Goal: Check status: Check status

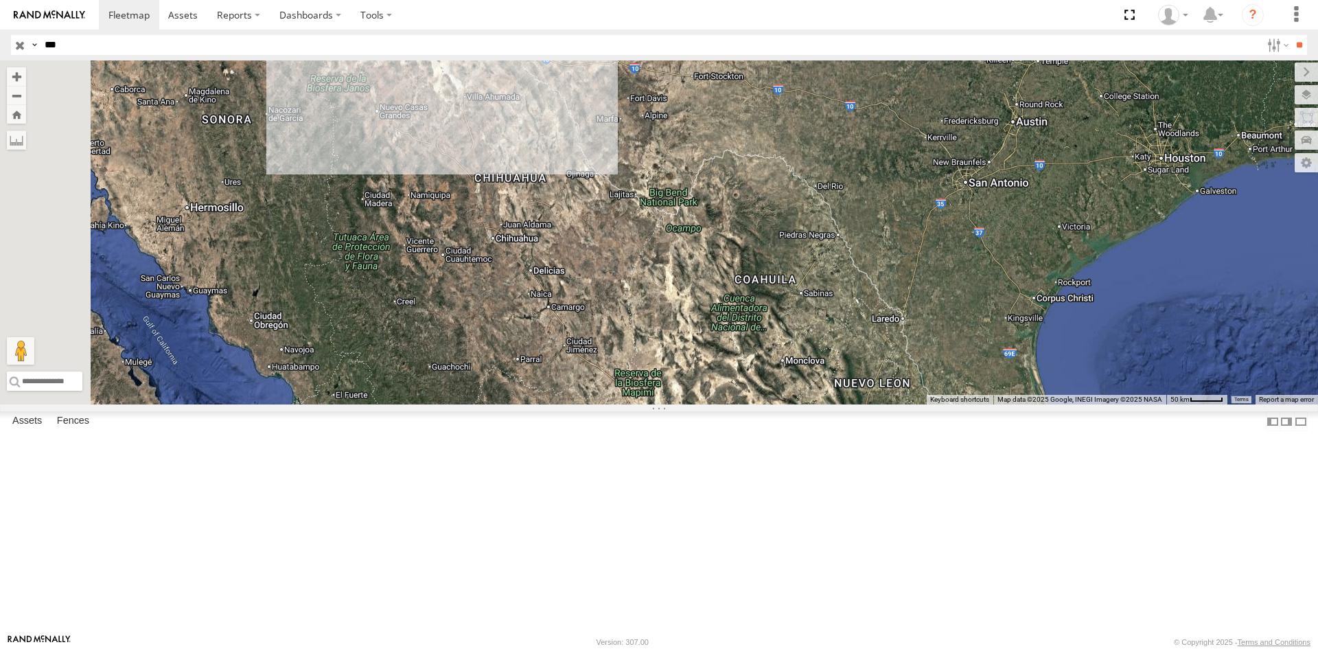
select select "**********"
click at [0, 0] on div "FLEXTRANSFER" at bounding box center [0, 0] width 0 height 0
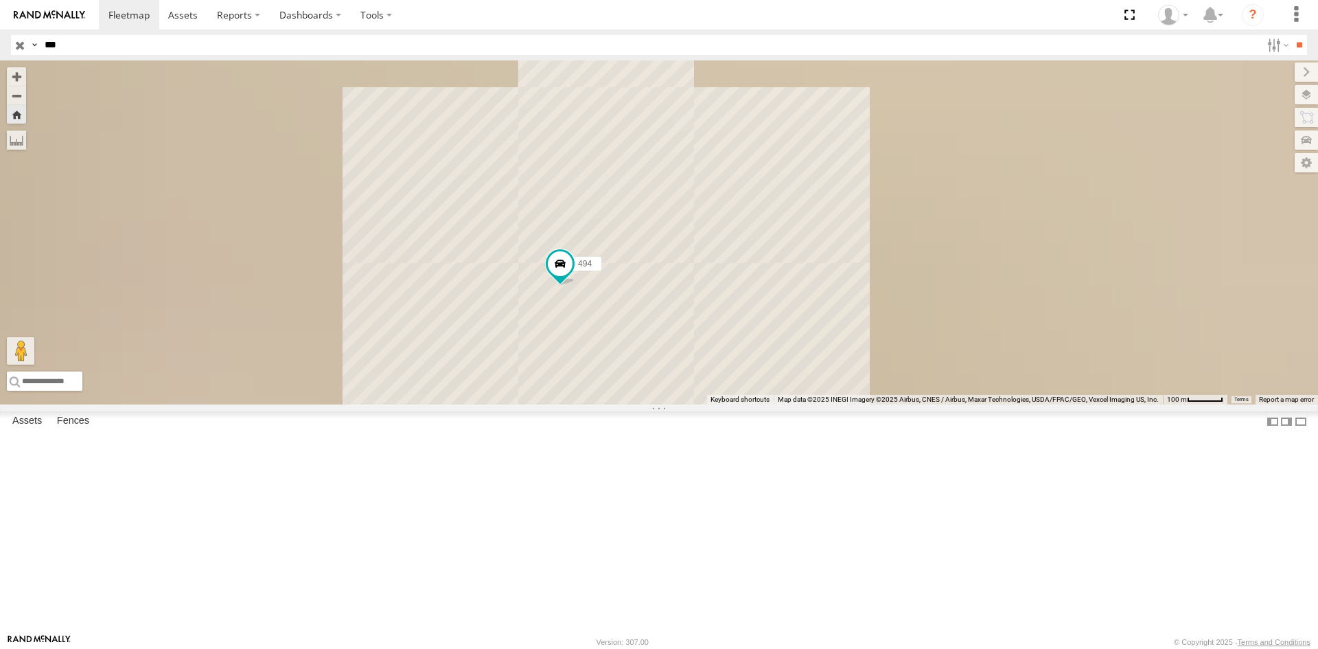
drag, startPoint x: 956, startPoint y: 453, endPoint x: 869, endPoint y: 447, distance: 87.4
click at [869, 404] on div "494" at bounding box center [659, 232] width 1318 height 344
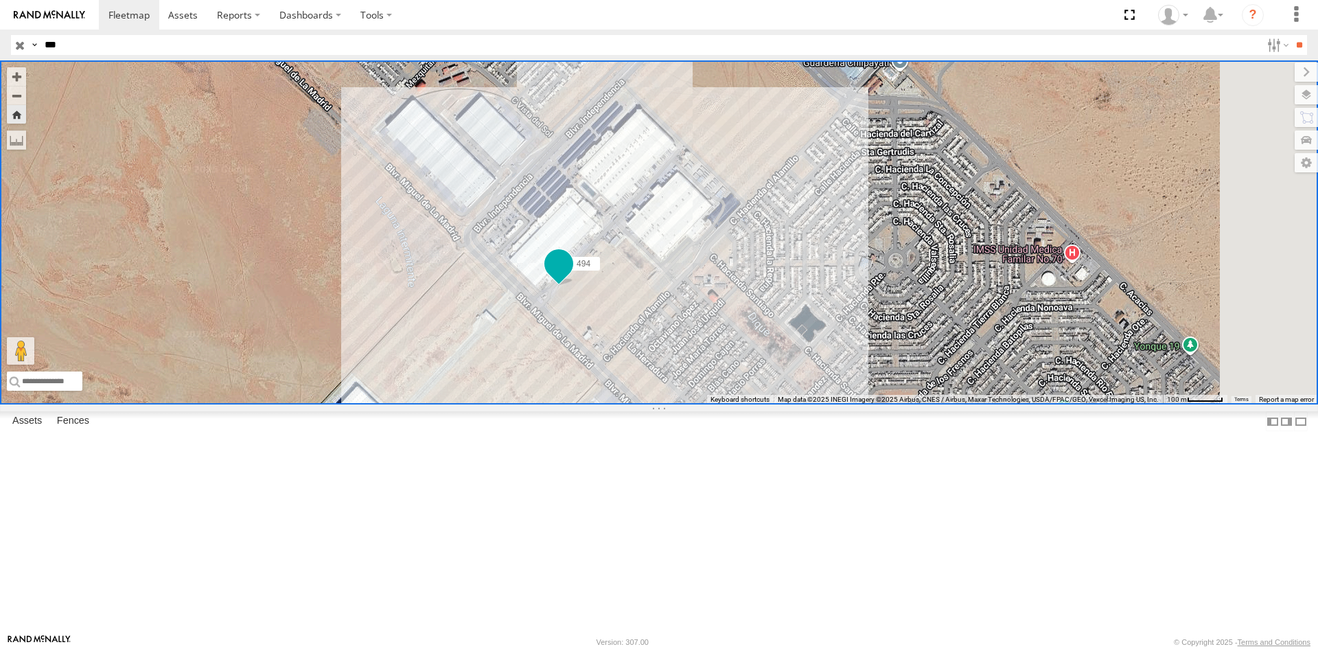
click at [590, 268] on span "494" at bounding box center [584, 263] width 14 height 10
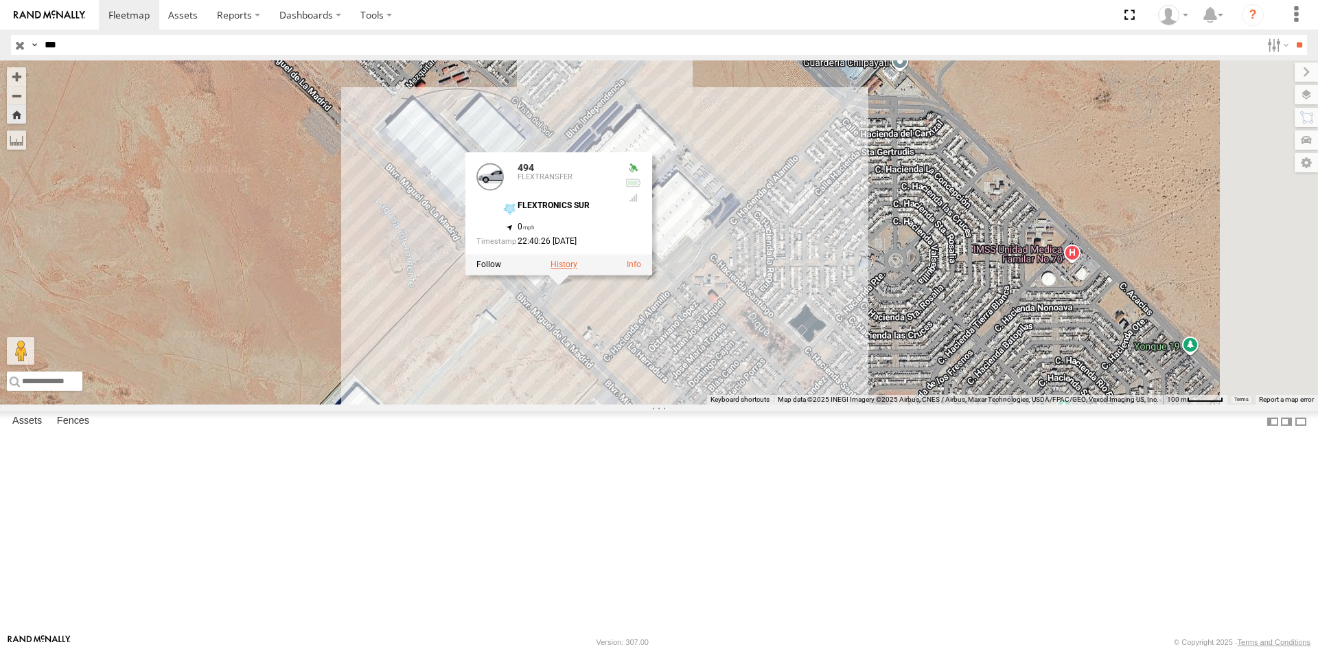
click at [577, 269] on label at bounding box center [564, 264] width 27 height 10
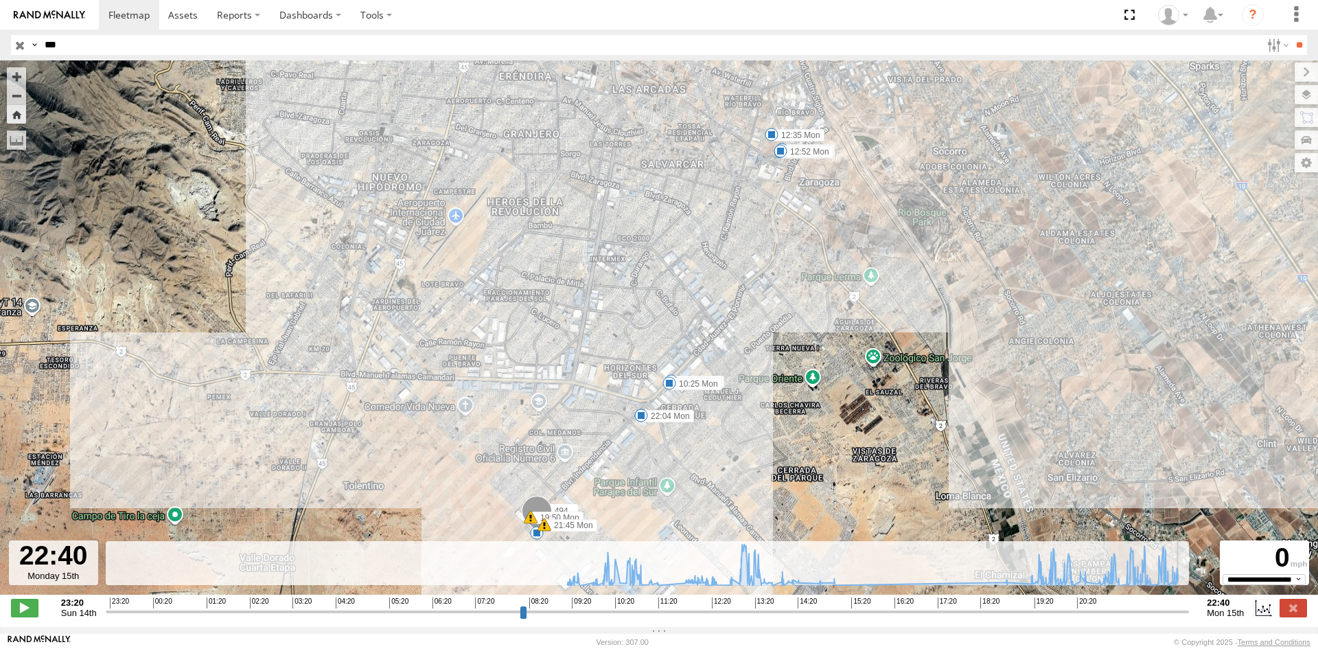
drag, startPoint x: 1103, startPoint y: 621, endPoint x: 1021, endPoint y: 568, distance: 97.5
click at [1190, 605] on input "range" at bounding box center [648, 611] width 1084 height 13
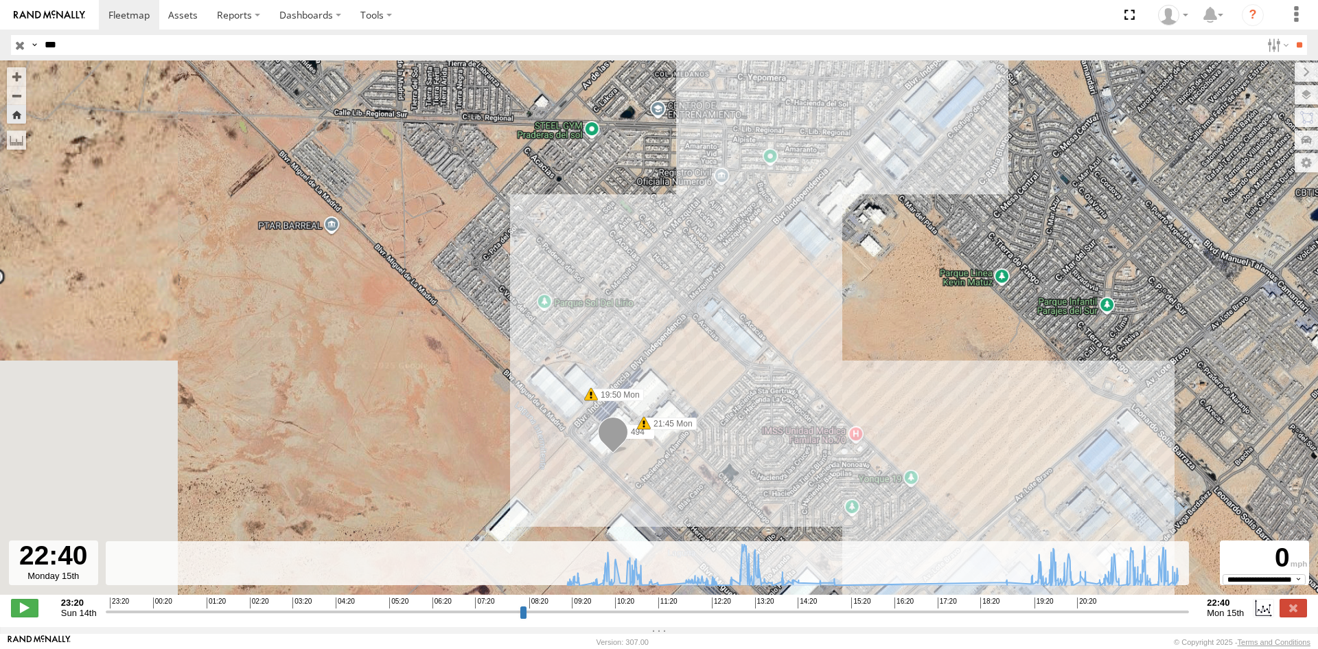
drag, startPoint x: 570, startPoint y: 483, endPoint x: 568, endPoint y: 216, distance: 267.0
click at [568, 216] on div "494 10:20 Mon 10:25 Mon 10:54 Mon 10:58 Mon 12:35 Mon 12:52 Mon 19:50 Mon 21:22…" at bounding box center [659, 334] width 1318 height 548
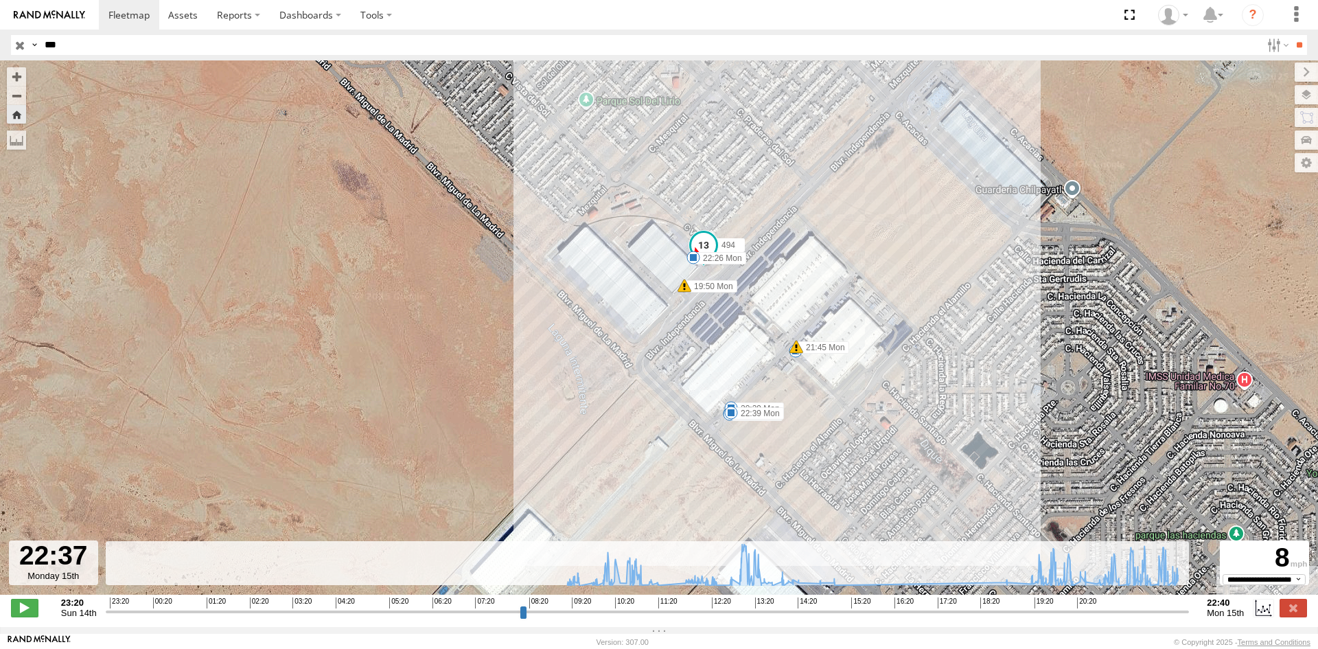
drag, startPoint x: 1128, startPoint y: 616, endPoint x: 1182, endPoint y: 599, distance: 56.2
click at [1182, 605] on input "range" at bounding box center [648, 611] width 1084 height 13
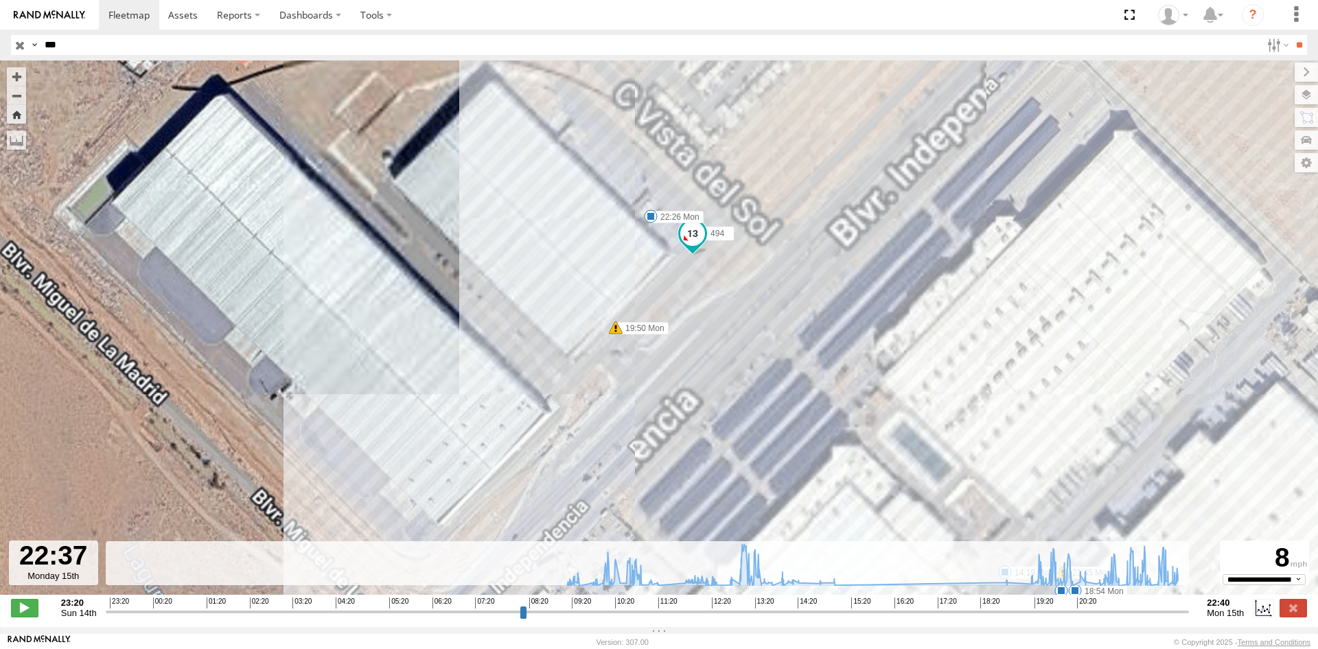
drag, startPoint x: 619, startPoint y: 183, endPoint x: 759, endPoint y: 562, distance: 404.6
click at [759, 562] on div "← Move left → Move right ↑ Move up ↓ Move down + Zoom in - Zoom out Home Jump l…" at bounding box center [659, 343] width 1318 height 566
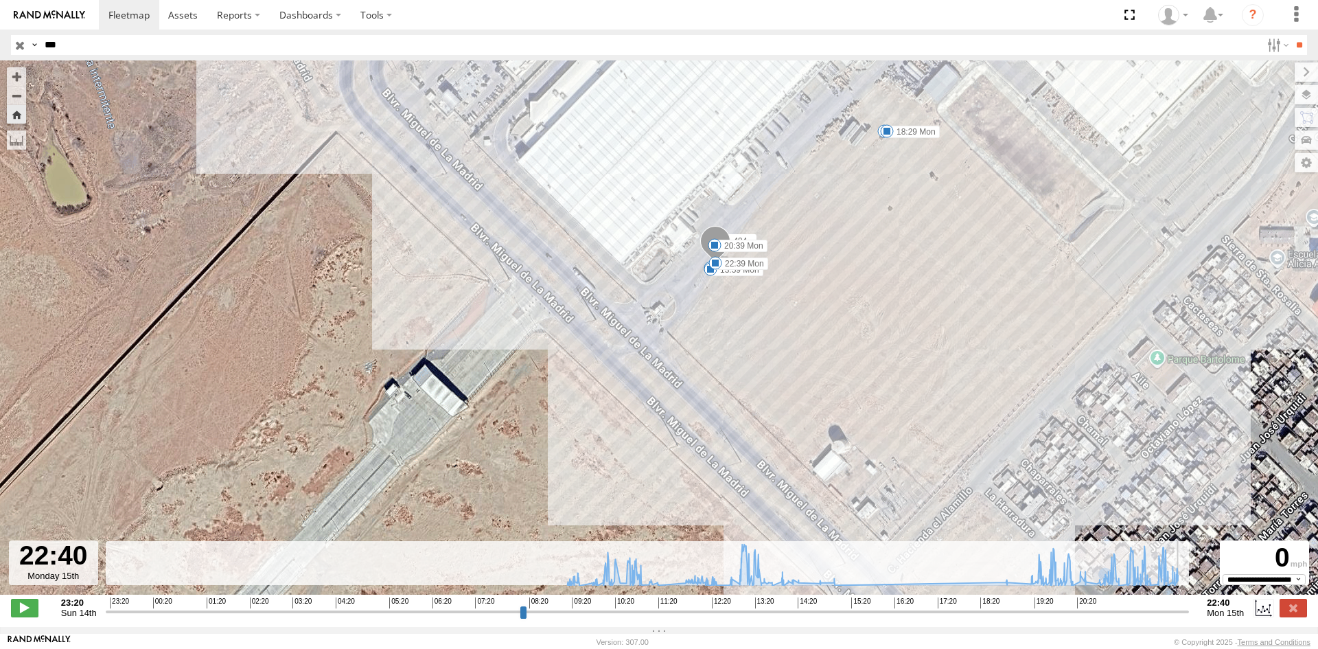
drag, startPoint x: 1142, startPoint y: 616, endPoint x: 1194, endPoint y: 605, distance: 53.3
type input "**********"
click at [1190, 605] on input "range" at bounding box center [648, 611] width 1084 height 13
drag, startPoint x: 10, startPoint y: 44, endPoint x: 41, endPoint y: 45, distance: 31.6
click at [10, 44] on header "Search Query Asset ID Asset Label Registration Manufacturer Model VIN Job ID IP" at bounding box center [659, 45] width 1318 height 31
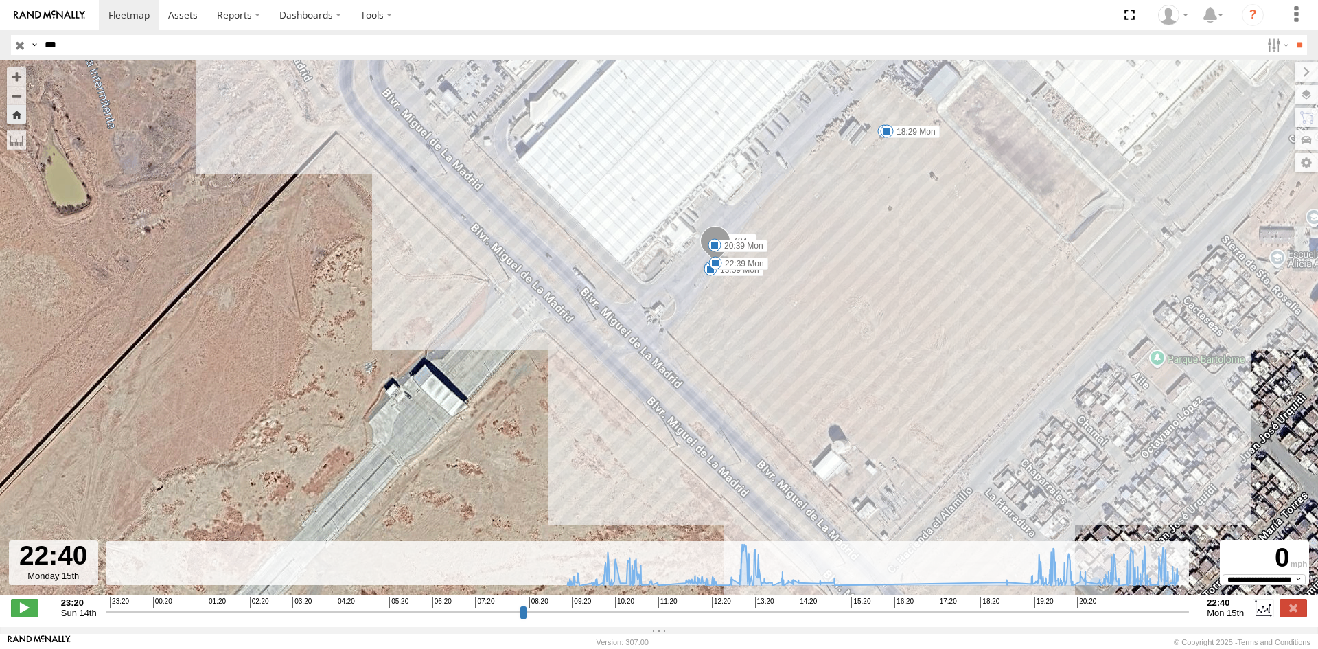
click at [23, 49] on input "button" at bounding box center [20, 45] width 18 height 20
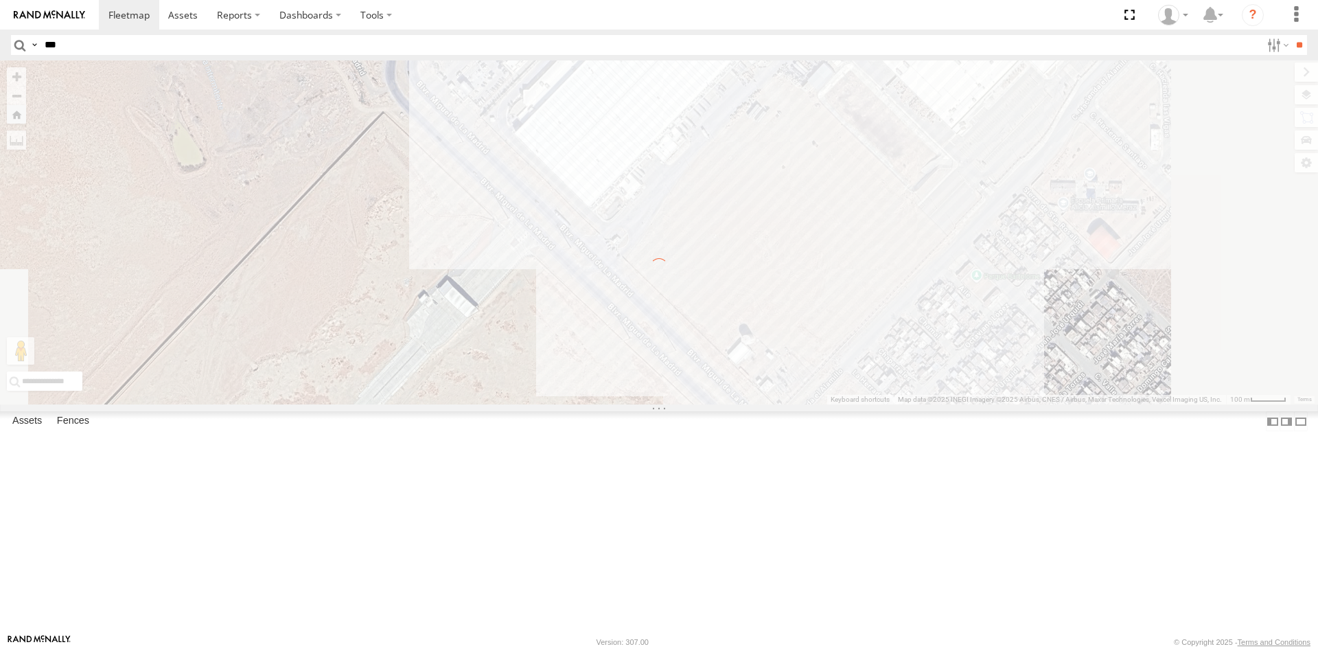
click at [95, 38] on input "***" at bounding box center [650, 45] width 1222 height 20
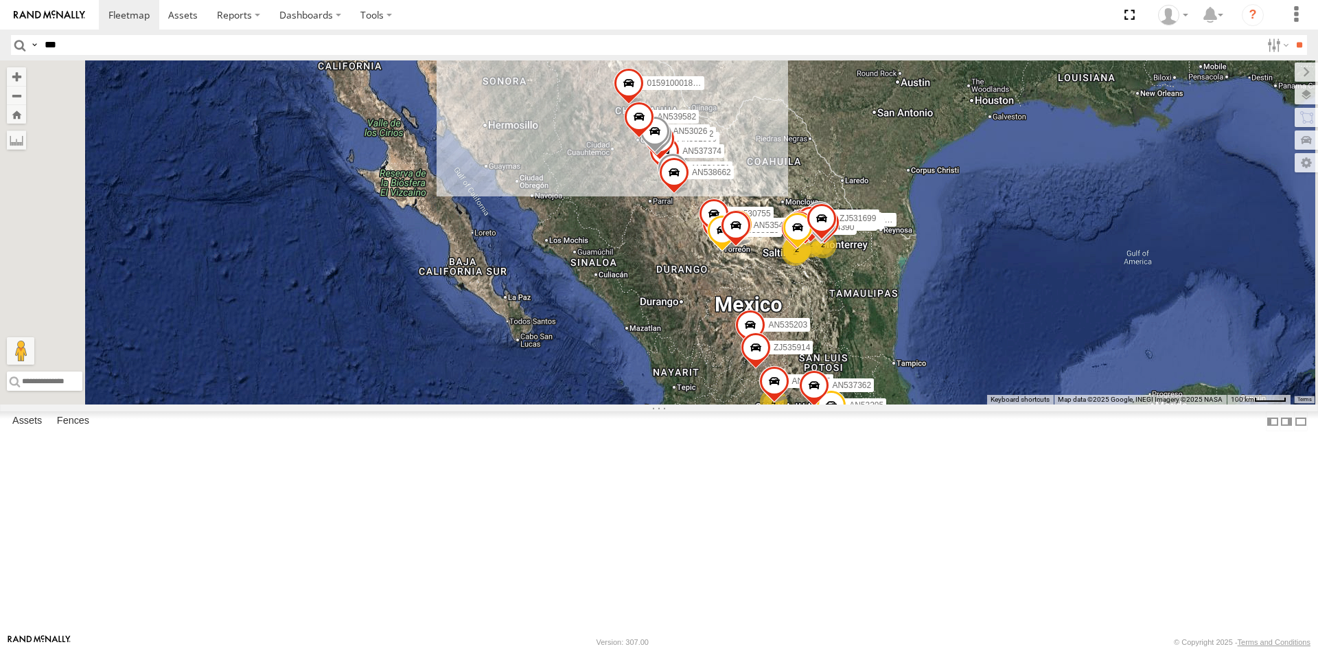
type input "***"
click at [1291, 35] on input "**" at bounding box center [1299, 45] width 16 height 20
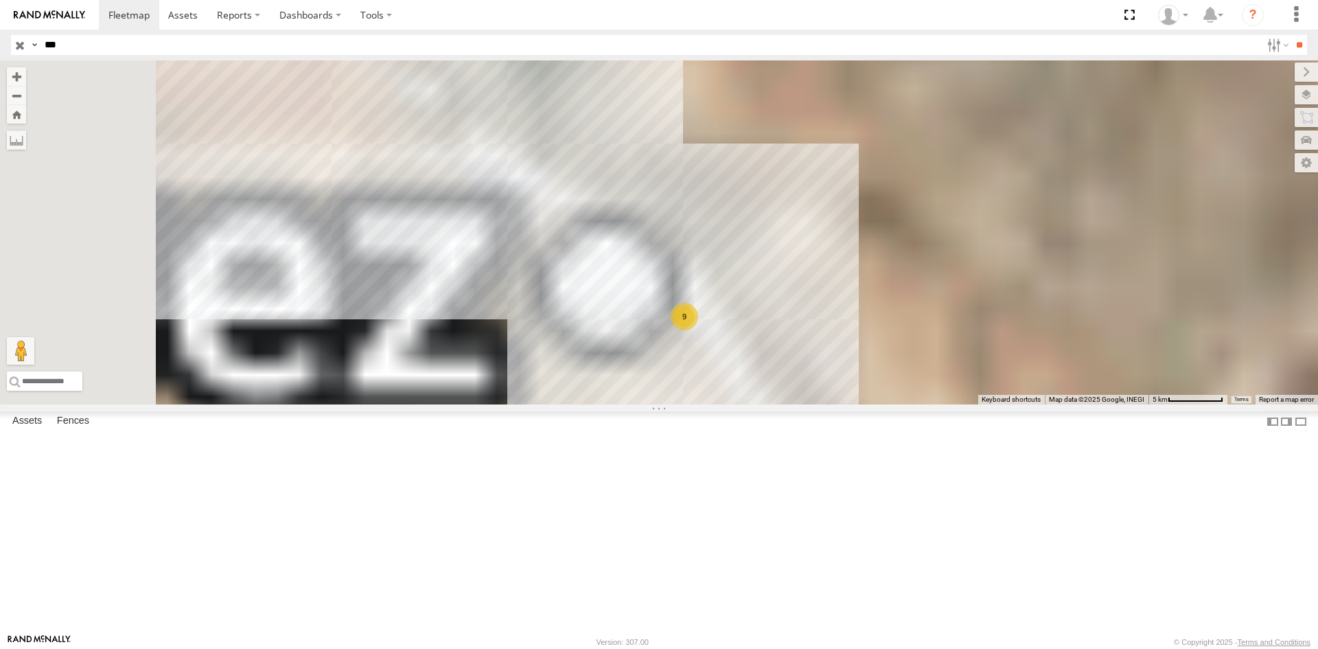
click at [0, 0] on div "FLEXTRANSFER" at bounding box center [0, 0] width 0 height 0
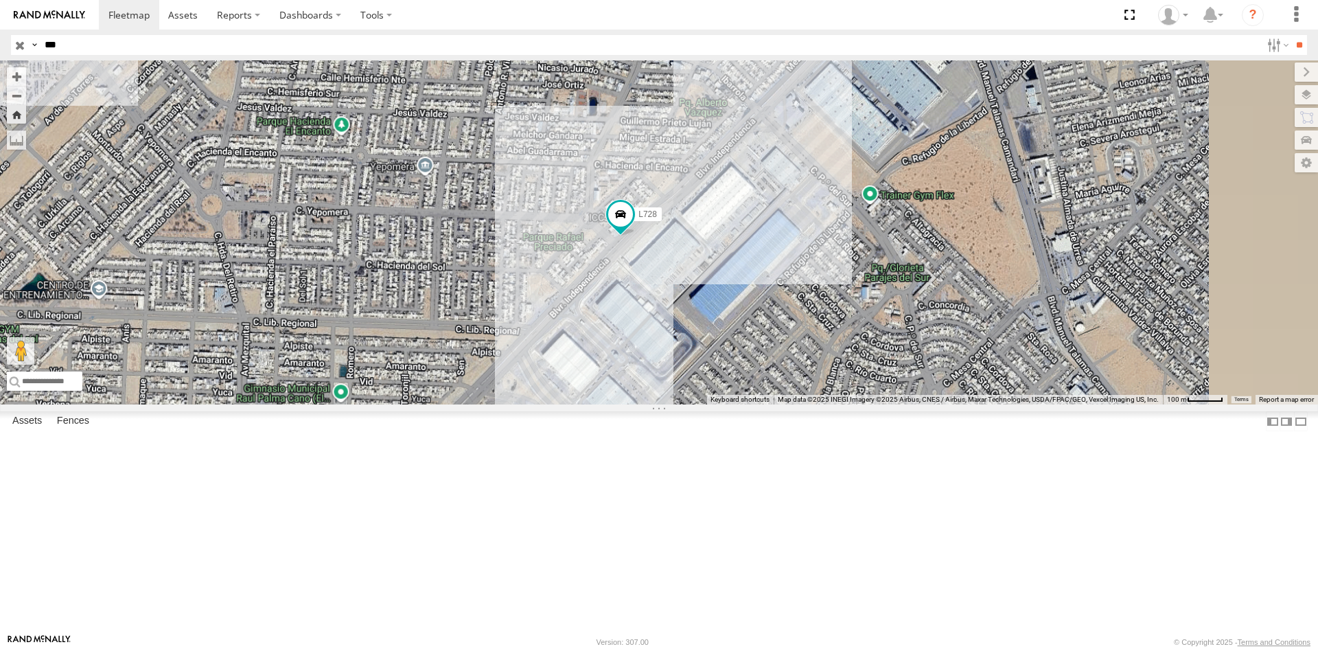
drag, startPoint x: 876, startPoint y: 546, endPoint x: 805, endPoint y: 411, distance: 152.0
click at [815, 404] on div "L728" at bounding box center [659, 232] width 1318 height 344
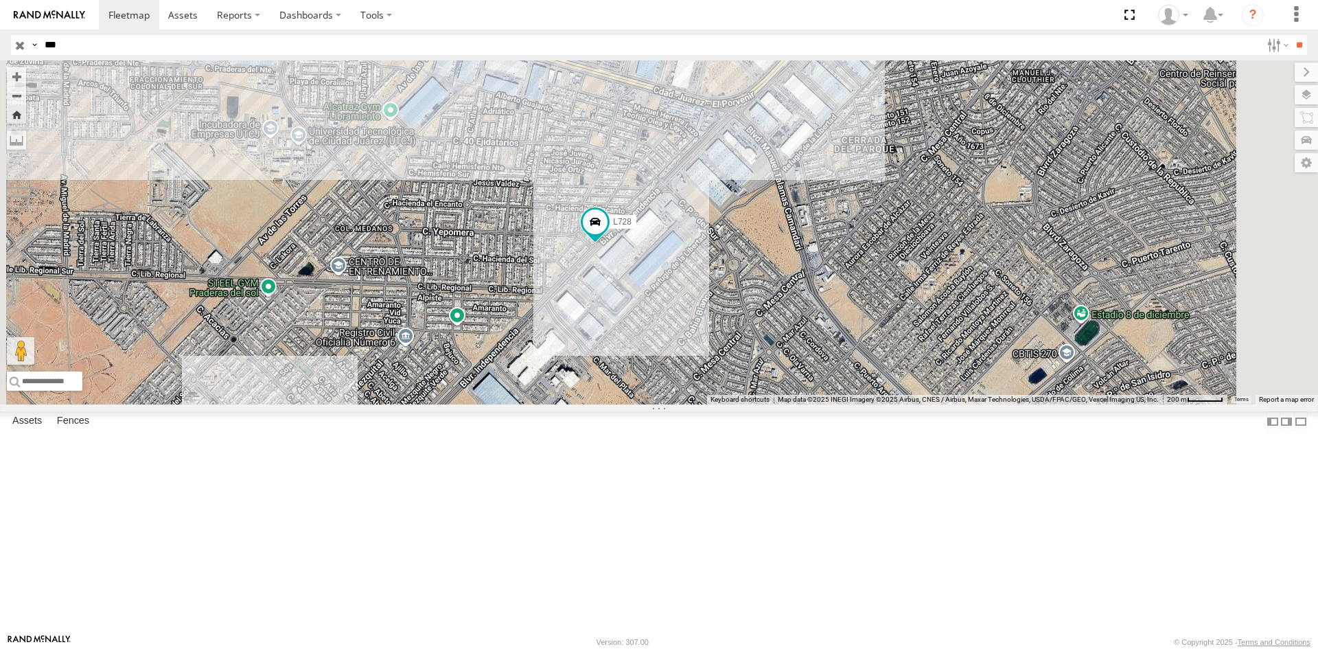
click at [822, 399] on div "L728" at bounding box center [659, 232] width 1318 height 344
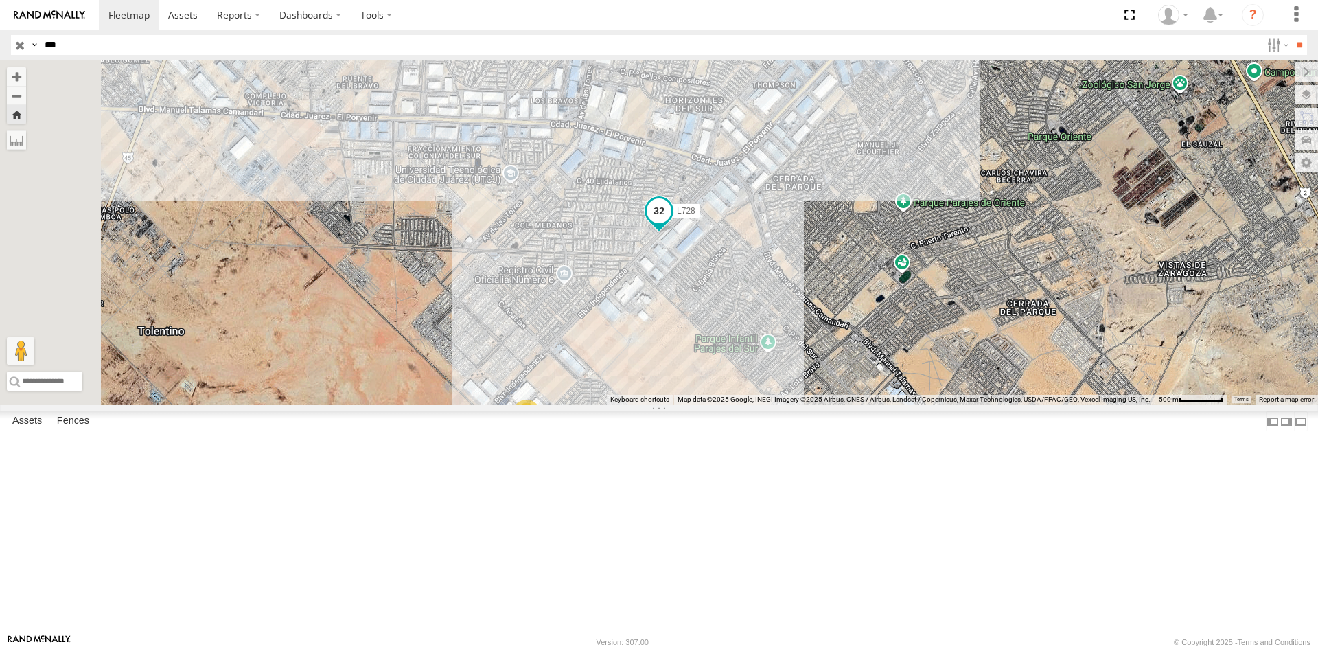
click at [695, 215] on span "L728" at bounding box center [686, 210] width 19 height 10
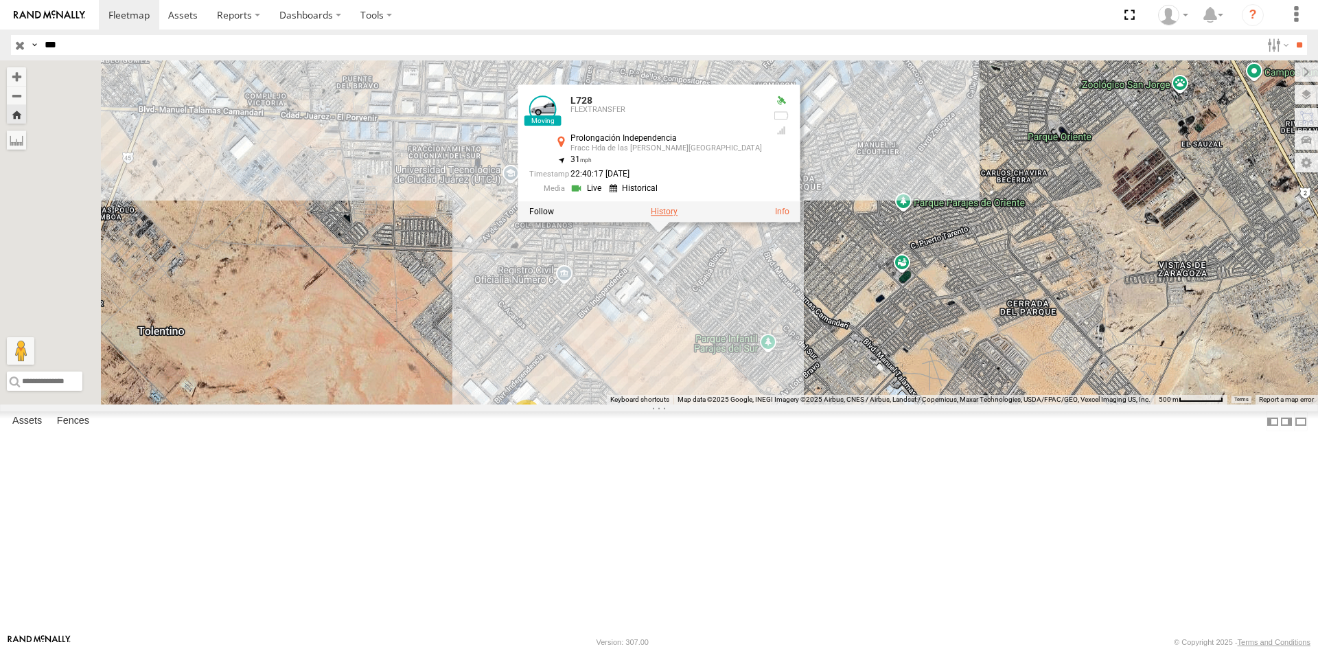
click at [677, 216] on label at bounding box center [664, 212] width 27 height 10
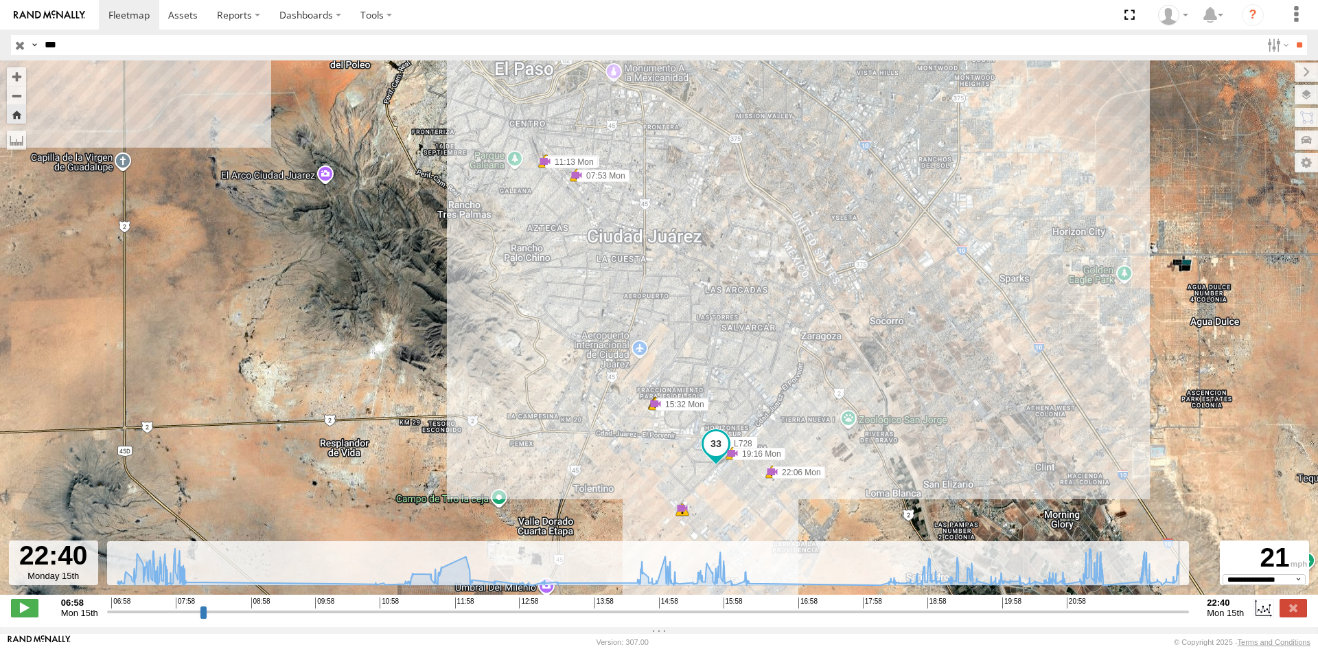
drag, startPoint x: 1122, startPoint y: 617, endPoint x: 1185, endPoint y: 612, distance: 63.3
click at [1185, 612] on input "range" at bounding box center [648, 611] width 1082 height 13
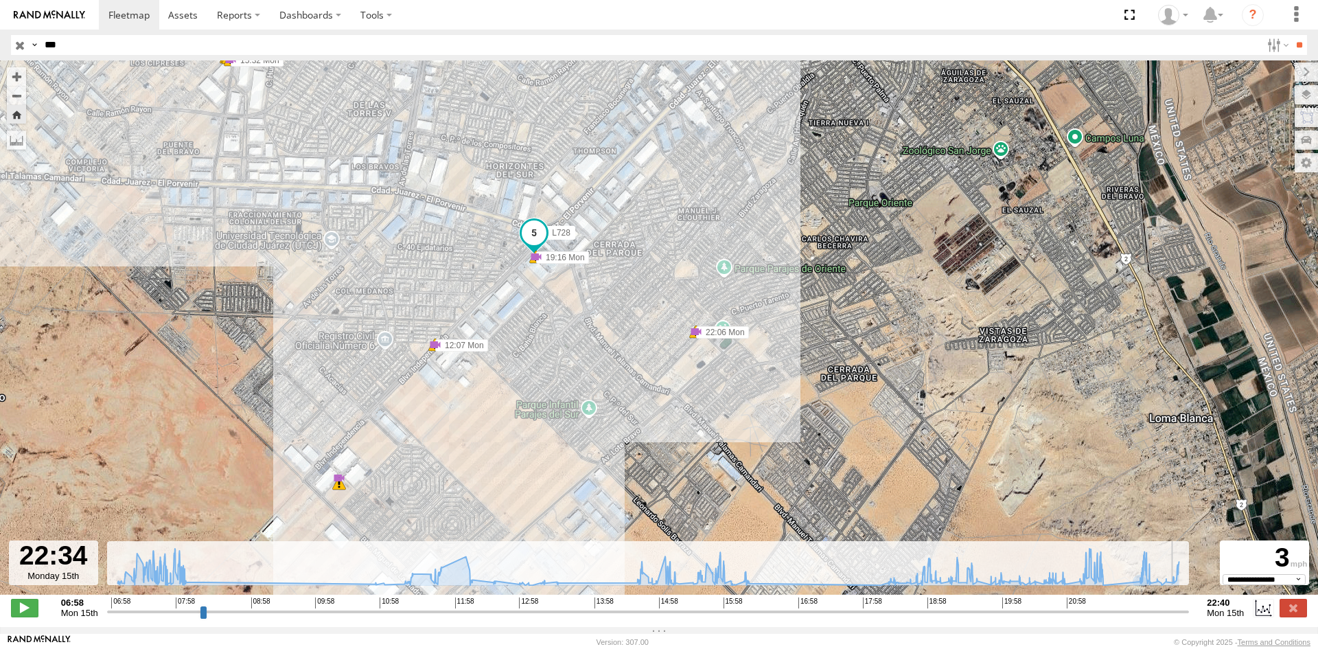
drag, startPoint x: 1131, startPoint y: 617, endPoint x: 1178, endPoint y: 605, distance: 48.1
type input "**********"
click at [1178, 605] on input "range" at bounding box center [648, 611] width 1082 height 13
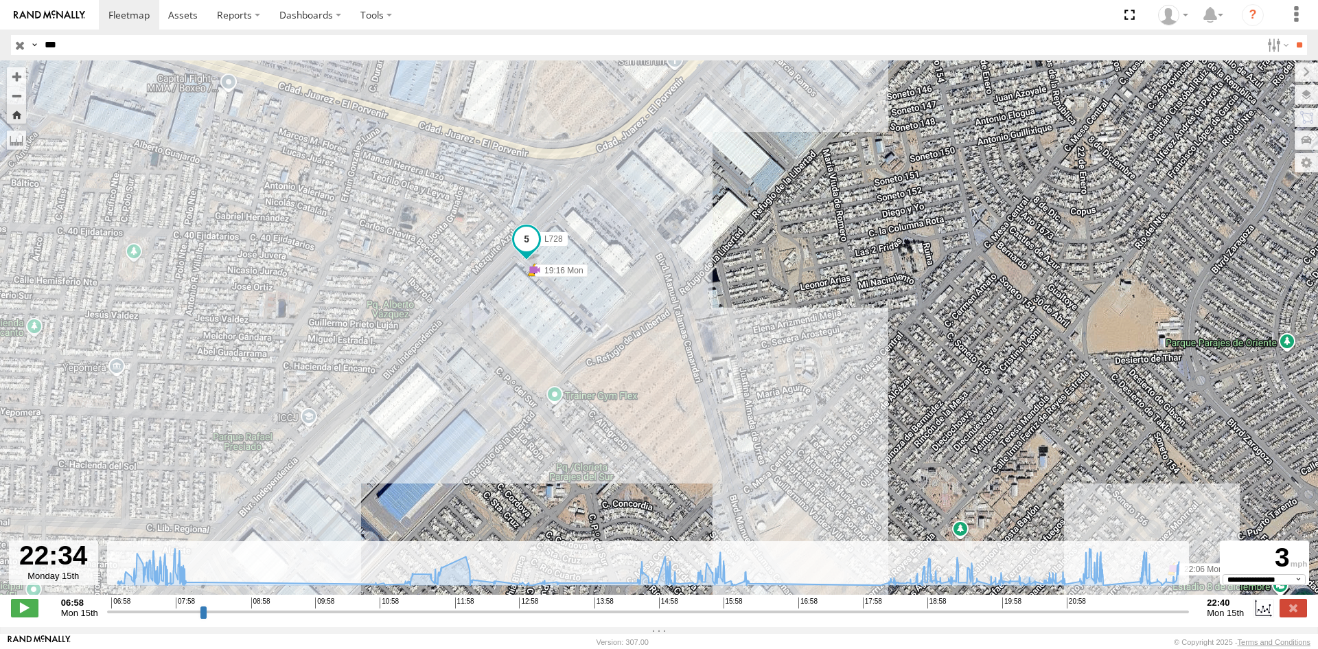
drag, startPoint x: 421, startPoint y: 339, endPoint x: 557, endPoint y: 348, distance: 136.9
click at [557, 348] on div "L728 07:53 Mon 07:53 Mon 10:47 Mon 11:13 Mon 11:13 Mon 15:14 Mon 15:29 Mon 15:2…" at bounding box center [659, 334] width 1318 height 548
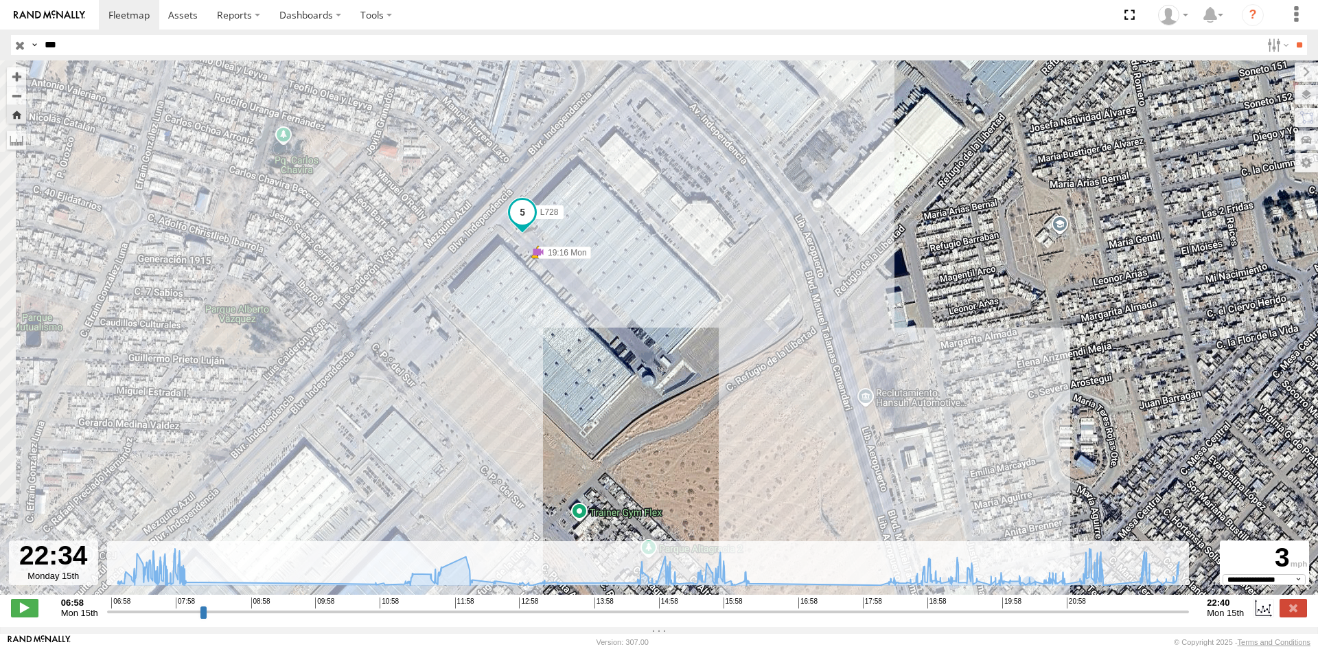
drag, startPoint x: 533, startPoint y: 336, endPoint x: 554, endPoint y: 412, distance: 78.9
click at [554, 412] on div "L728 07:53 Mon 07:53 Mon 10:47 Mon 11:13 Mon 11:13 Mon 15:14 Mon 15:29 Mon 15:2…" at bounding box center [659, 334] width 1318 height 548
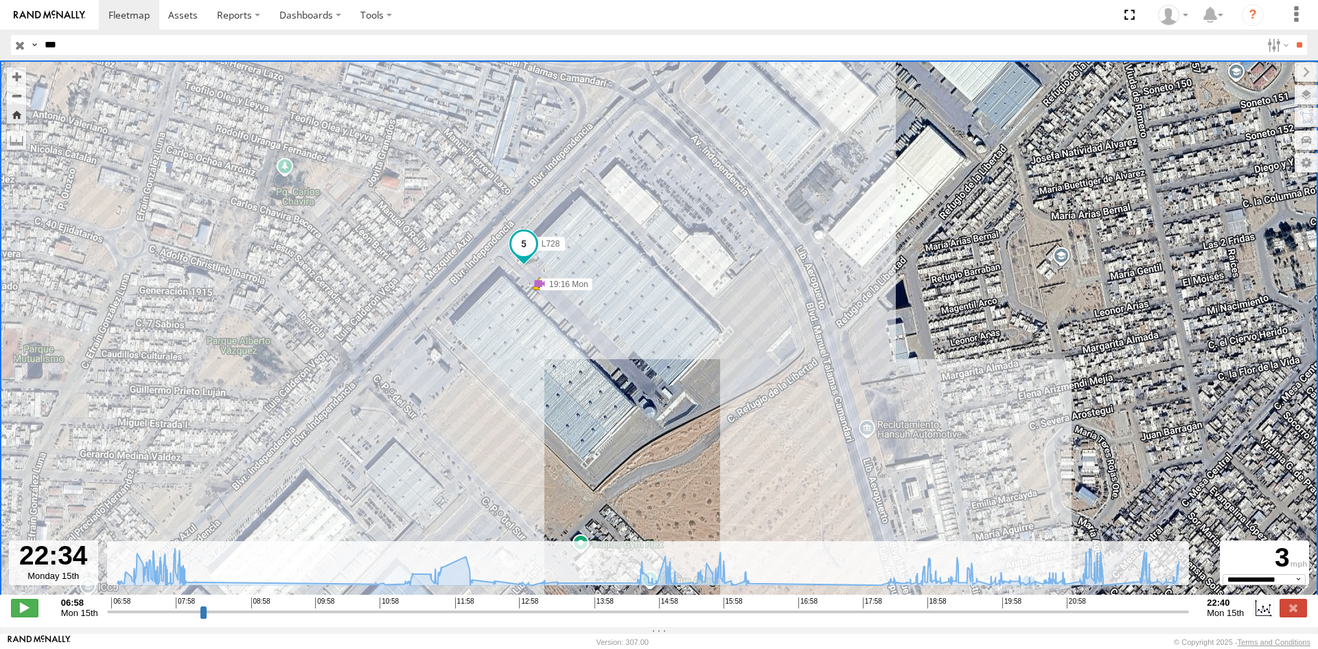
click at [170, 40] on input "***" at bounding box center [650, 45] width 1222 height 20
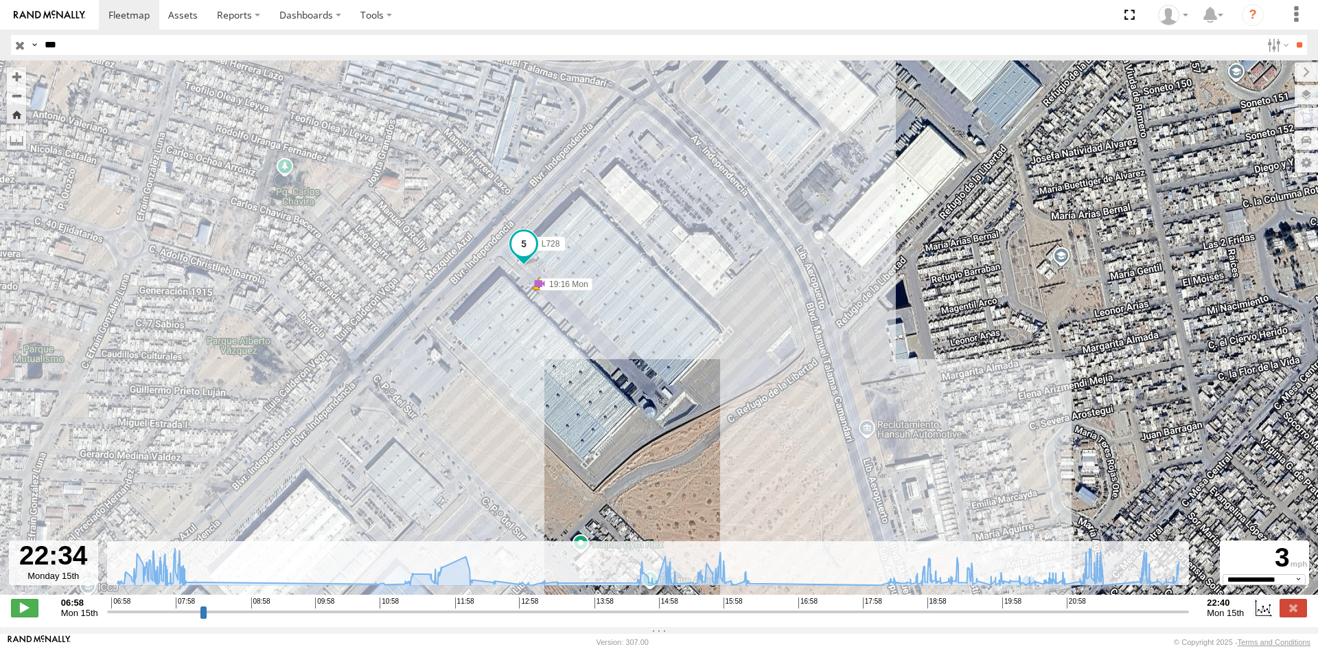
click at [1291, 35] on input "**" at bounding box center [1299, 45] width 16 height 20
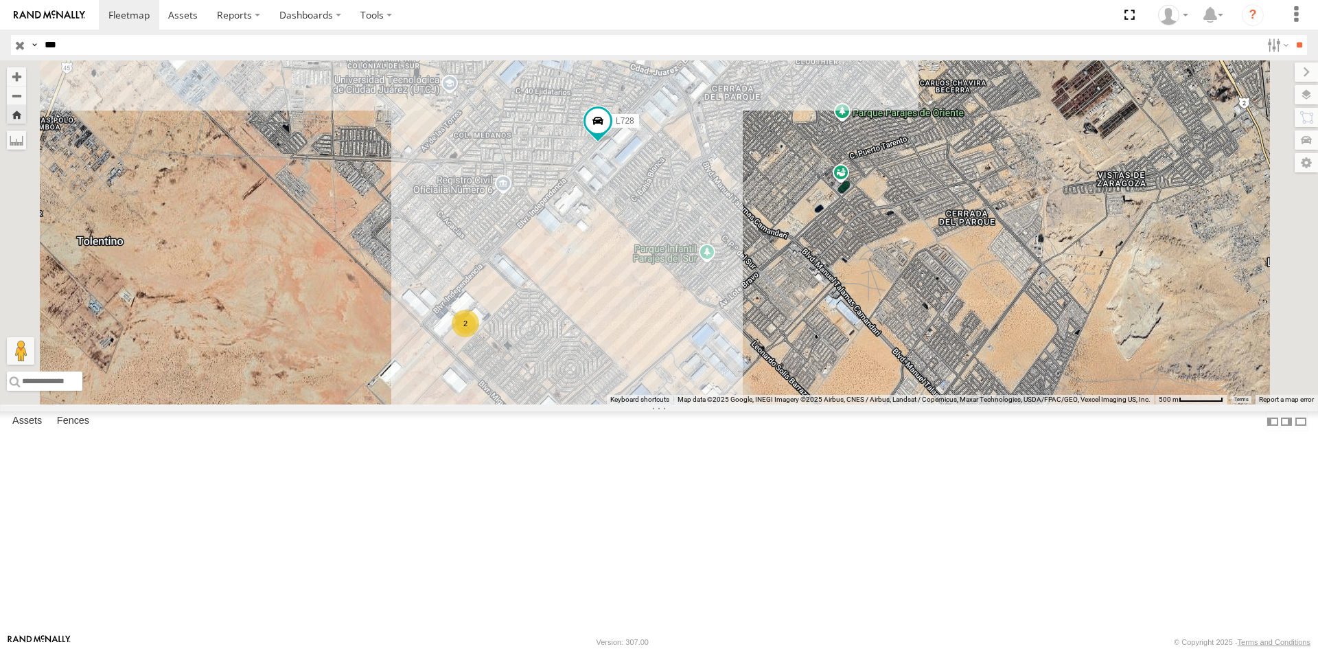
drag, startPoint x: 697, startPoint y: 496, endPoint x: 660, endPoint y: 450, distance: 59.6
click at [660, 404] on div "L728 2" at bounding box center [659, 232] width 1318 height 344
click at [0, 0] on div "L728" at bounding box center [0, 0] width 0 height 0
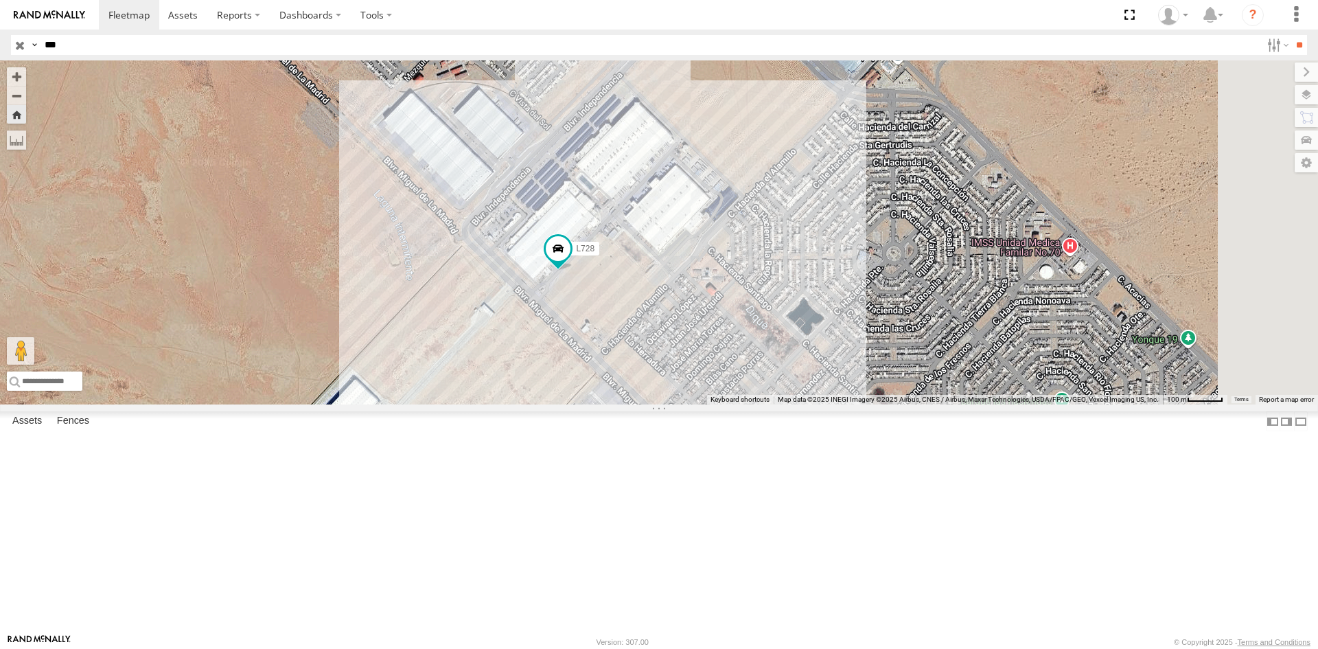
drag, startPoint x: 880, startPoint y: 498, endPoint x: 797, endPoint y: 496, distance: 83.1
click at [801, 404] on div "L728" at bounding box center [659, 232] width 1318 height 344
